Goal: Navigation & Orientation: Find specific page/section

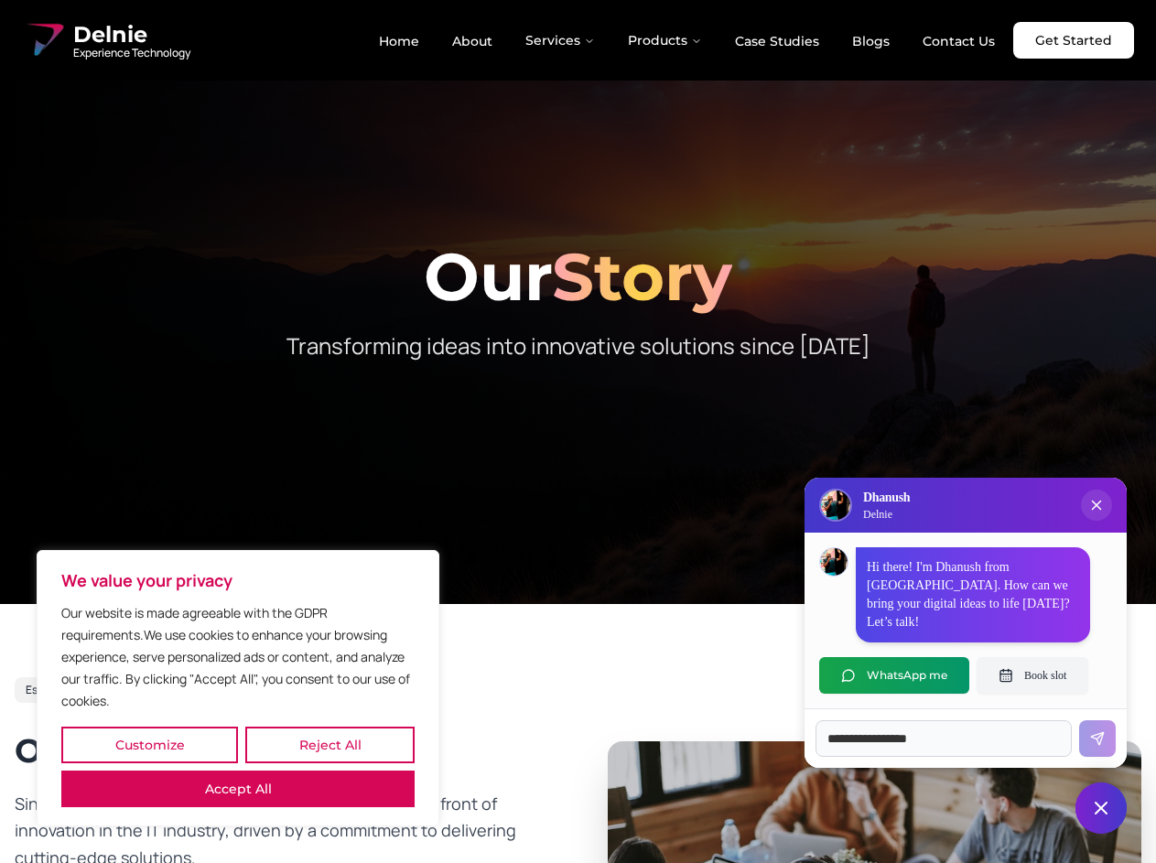
click at [149, 745] on button "Customize" at bounding box center [149, 745] width 177 height 37
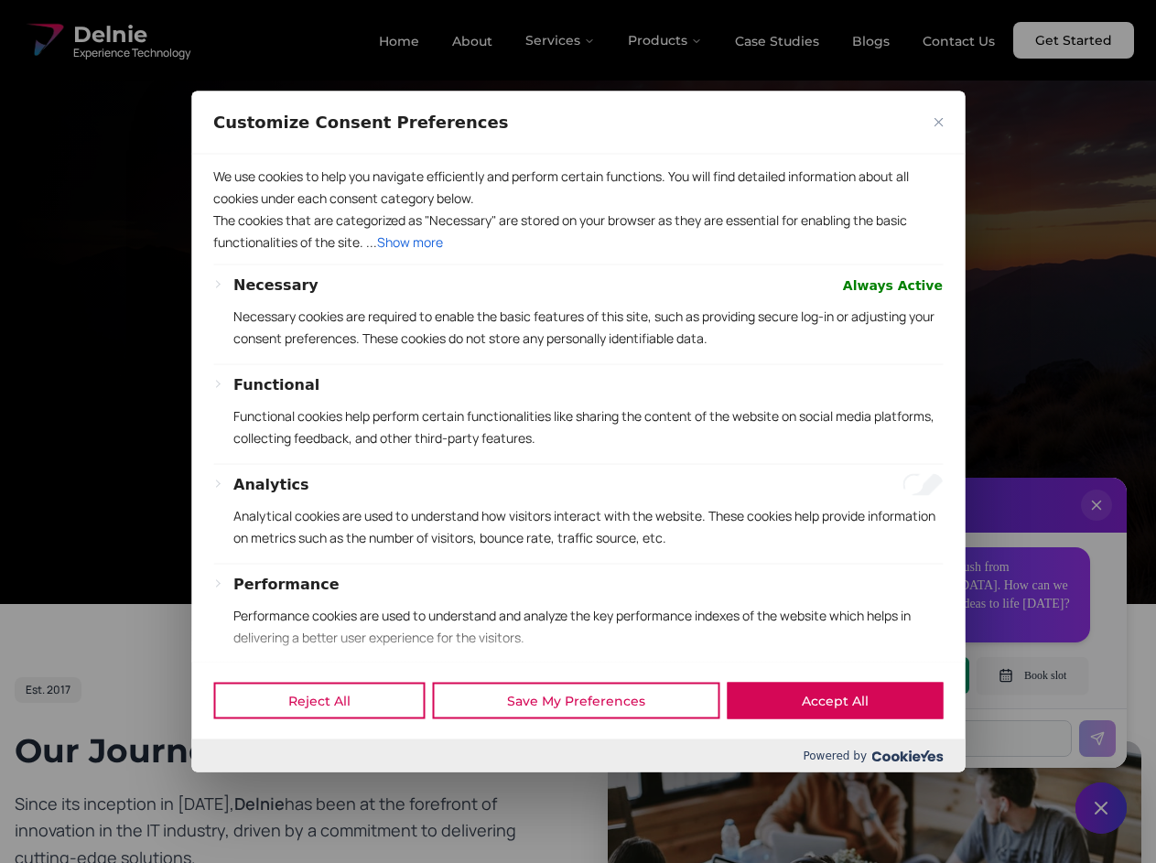
click at [330, 745] on div at bounding box center [578, 431] width 1156 height 863
click at [238, 209] on p "We use cookies to help you navigate efficiently and perform certain functions. …" at bounding box center [578, 187] width 730 height 44
click at [578, 431] on div "Functional Functional cookies help perform certain functionalities like sharing…" at bounding box center [588, 419] width 710 height 90
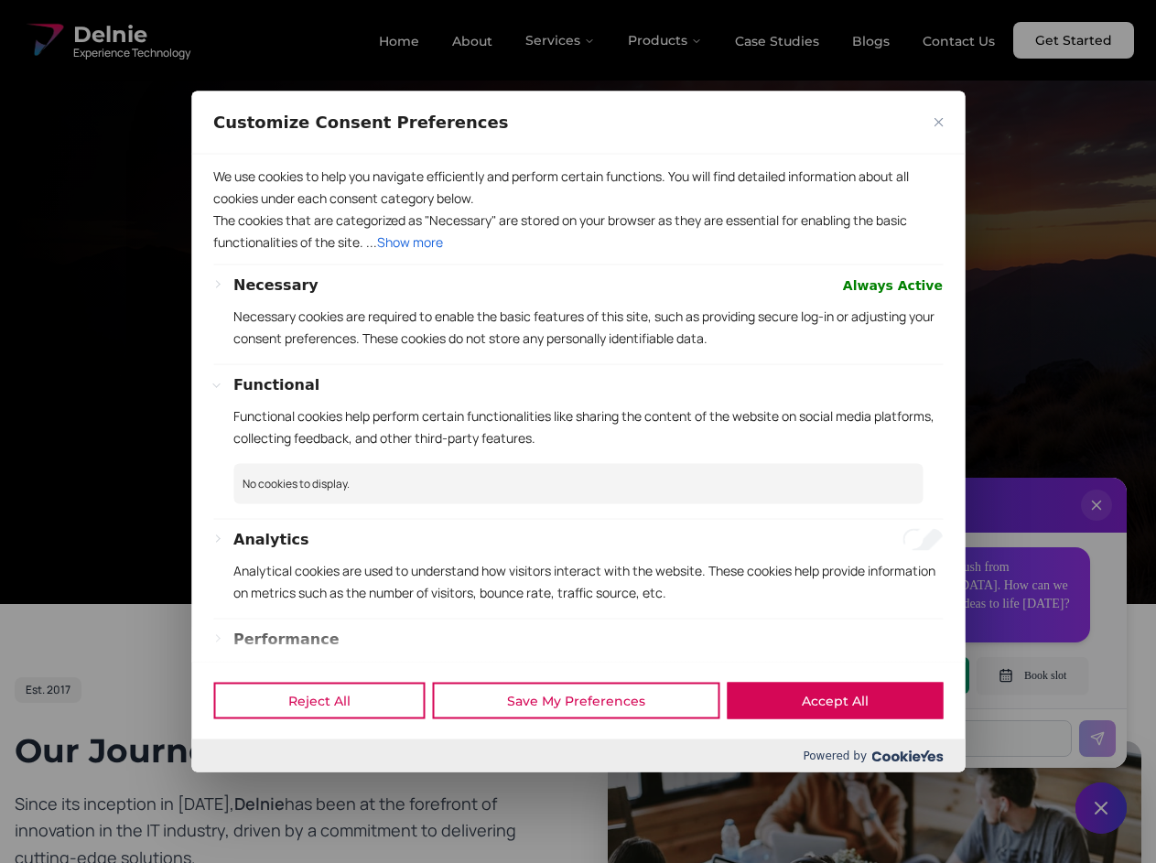
click at [561, 40] on div at bounding box center [578, 431] width 1156 height 863
click at [666, 40] on div at bounding box center [578, 431] width 1156 height 863
click at [1097, 524] on div at bounding box center [578, 431] width 1156 height 863
click at [894, 676] on div "Reject All Save My Preferences Accept All" at bounding box center [578, 701] width 774 height 78
click at [1033, 676] on div at bounding box center [578, 431] width 1156 height 863
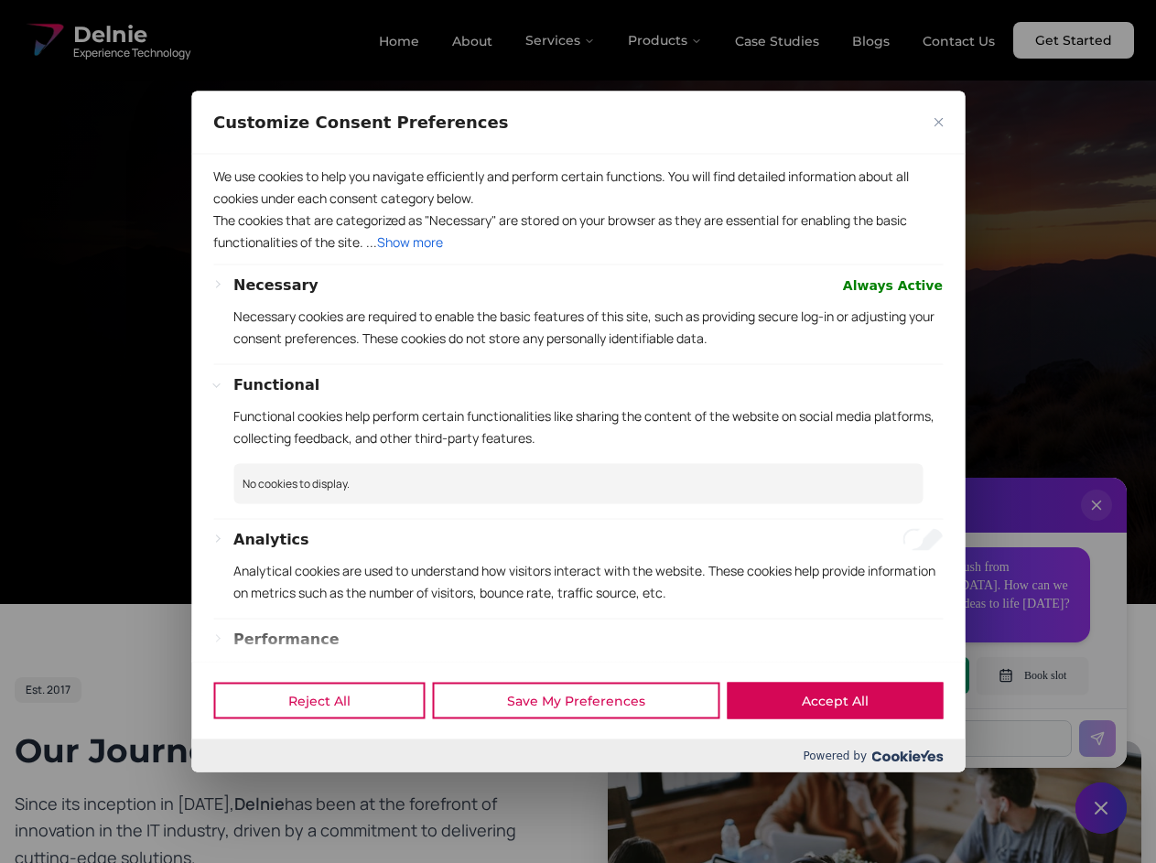
click at [1101, 808] on div at bounding box center [578, 431] width 1156 height 863
